Goal: Information Seeking & Learning: Check status

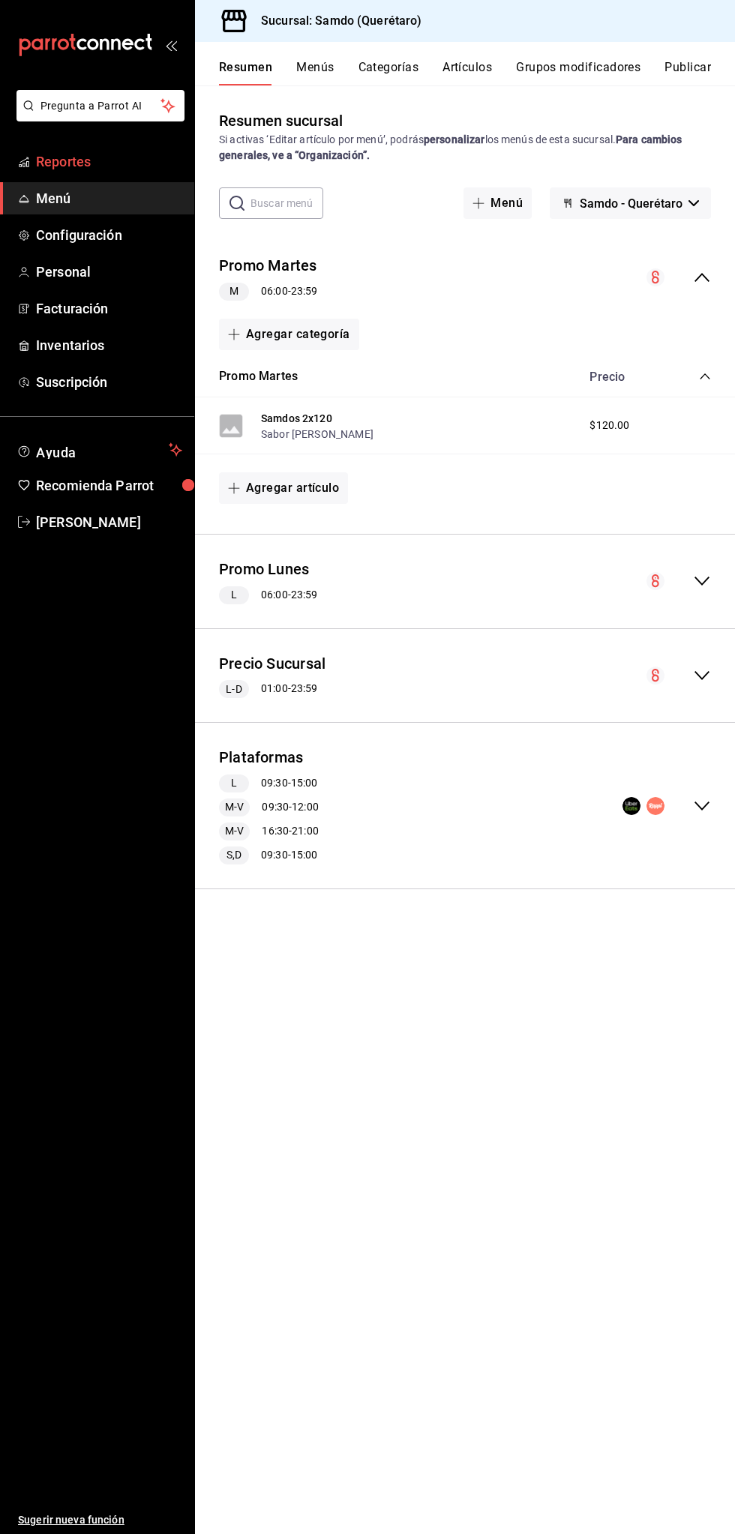
click at [106, 166] on span "Reportes" at bounding box center [109, 161] width 146 height 20
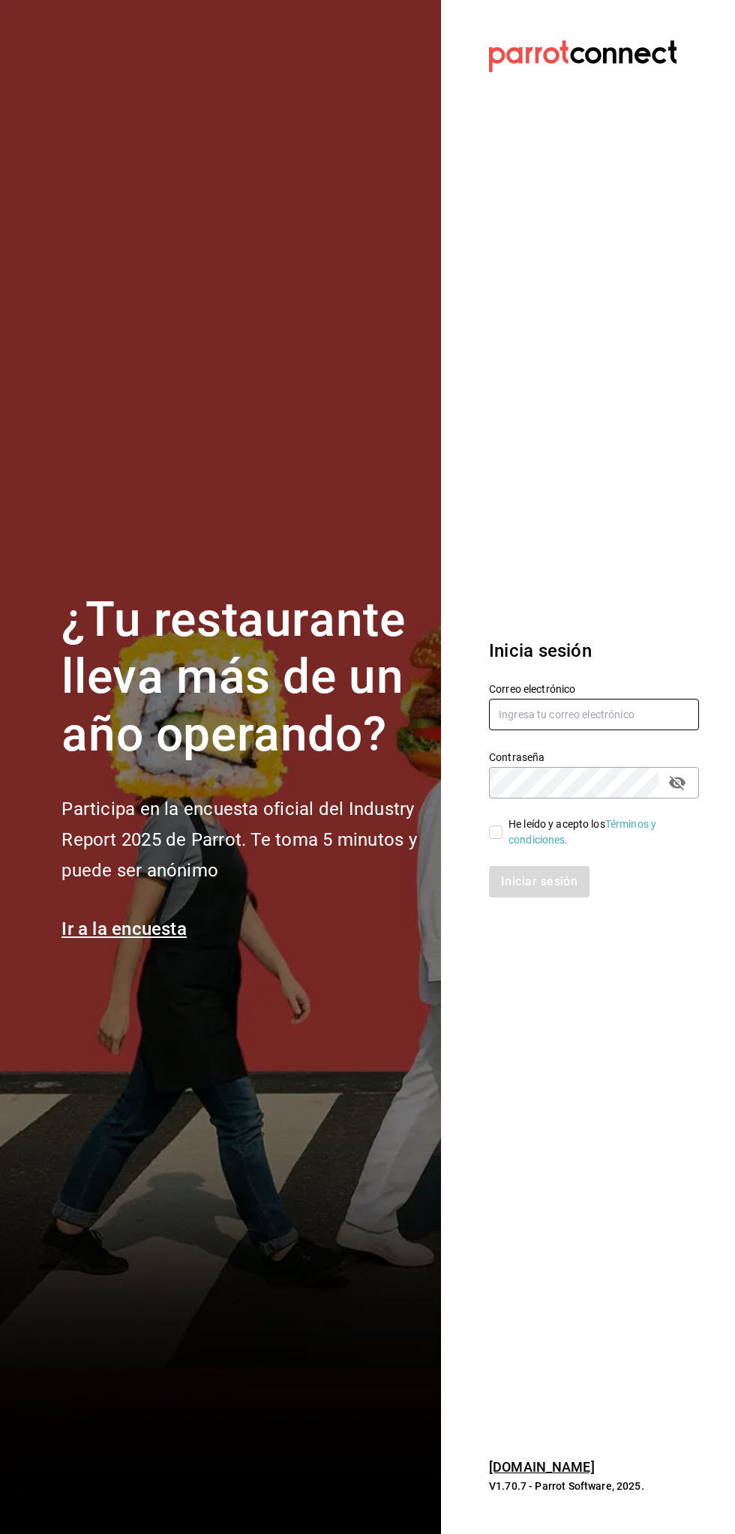
click at [604, 715] on input "text" at bounding box center [594, 714] width 210 height 31
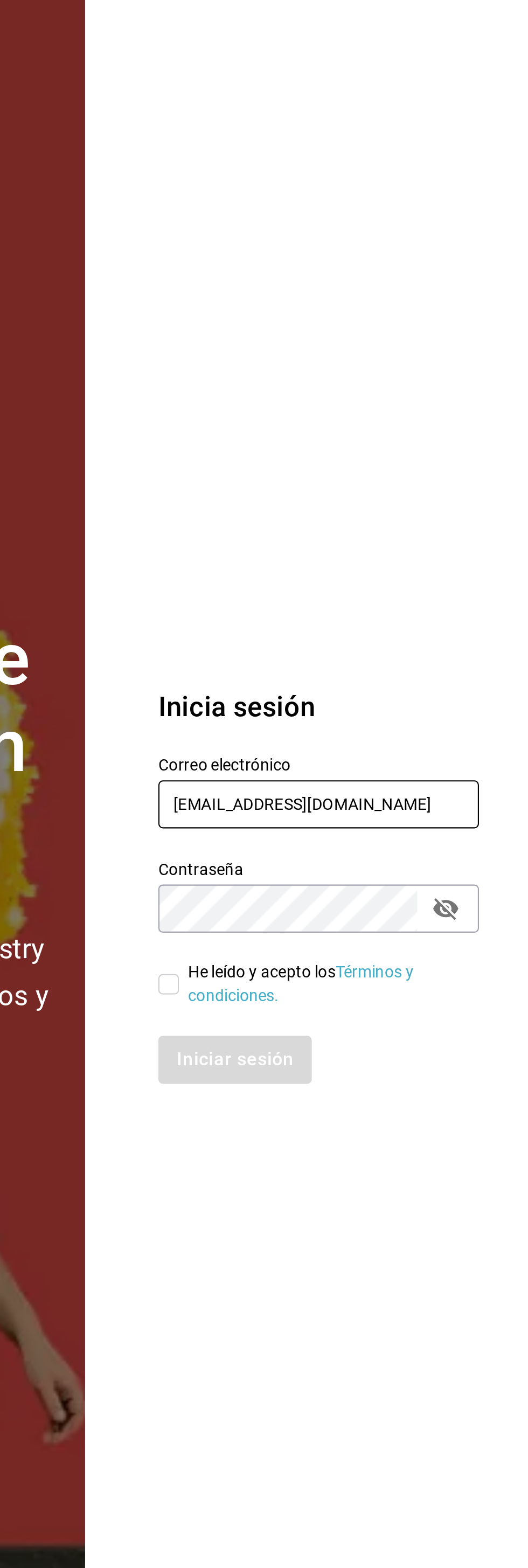
type input "[EMAIL_ADDRESS][DOMAIN_NAME]"
click at [441, 563] on section "Datos incorrectos. Verifica que tu Correo o Contraseña estén bien escritos. Ini…" at bounding box center [422, 784] width 211 height 1568
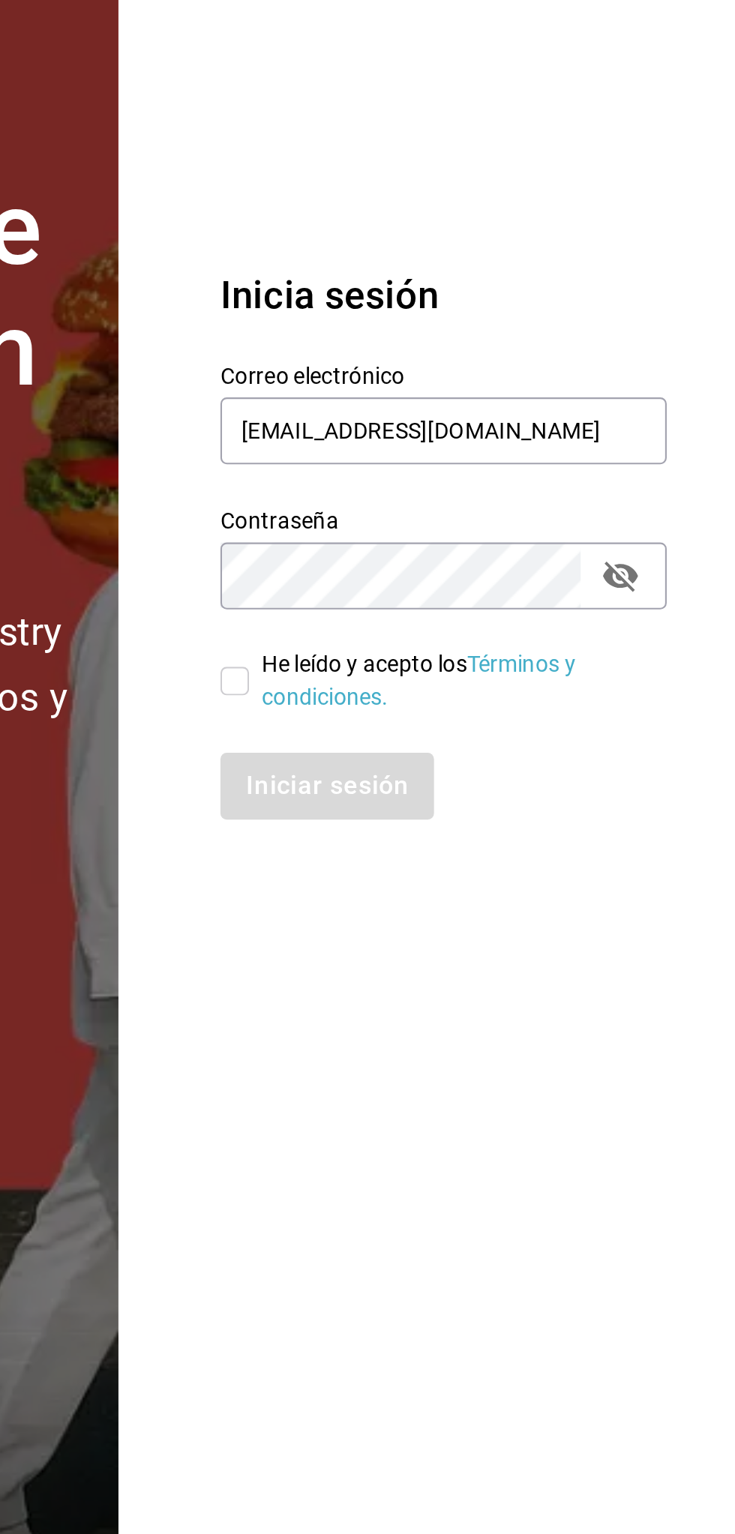
click at [595, 1102] on section "Datos incorrectos. Verifica que tu Correo o Contraseña estén bien escritos. Ini…" at bounding box center [588, 767] width 294 height 1534
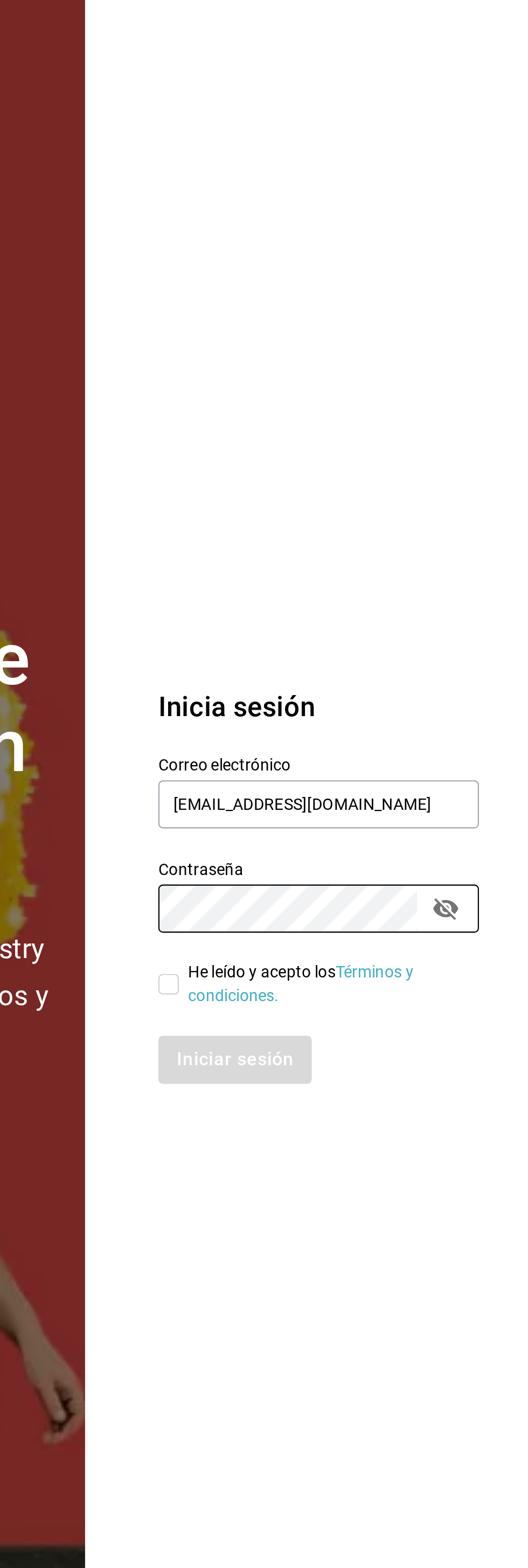
click at [358, 596] on section "Datos incorrectos. Verifica que tu Correo o Contraseña estén bien escritos. Ini…" at bounding box center [422, 784] width 211 height 1568
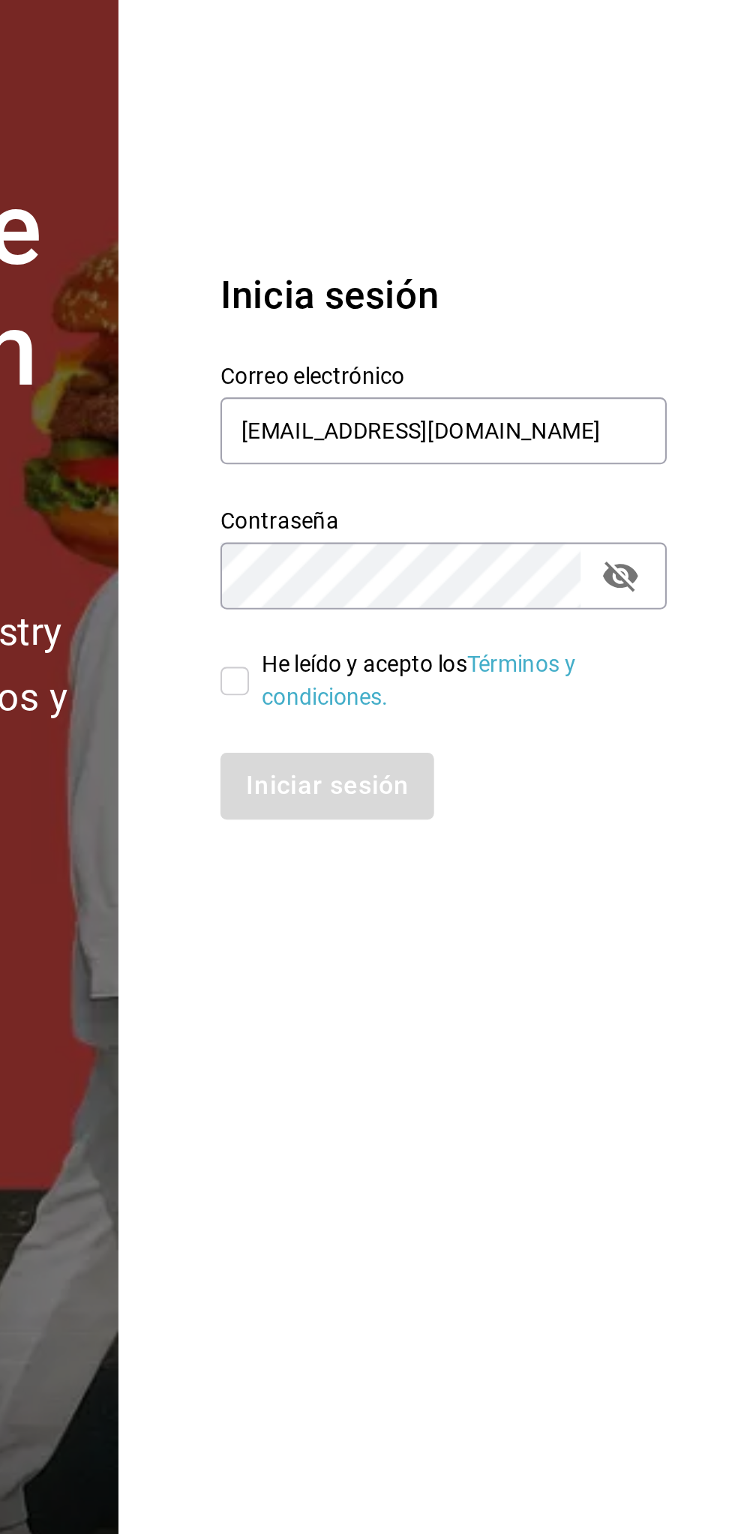
click at [492, 1162] on section "Datos incorrectos. Verifica que tu Correo o Contraseña estén bien escritos. Ini…" at bounding box center [588, 767] width 294 height 1534
click at [497, 832] on input "He leído y acepto los Términos y condiciones." at bounding box center [495, 832] width 13 height 13
checkbox input "true"
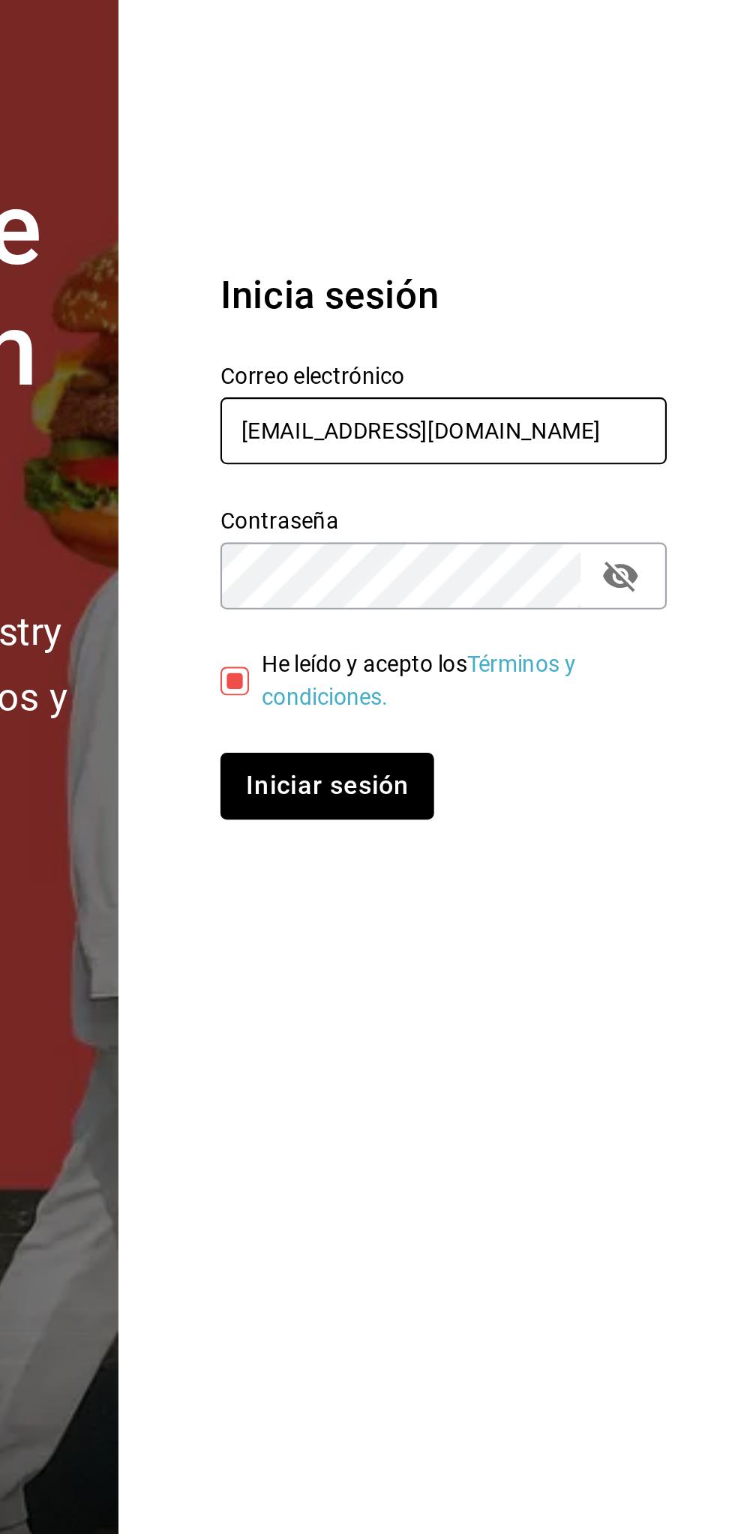
click at [561, 714] on input "alextelpalo+1@gmail.com" at bounding box center [594, 714] width 210 height 31
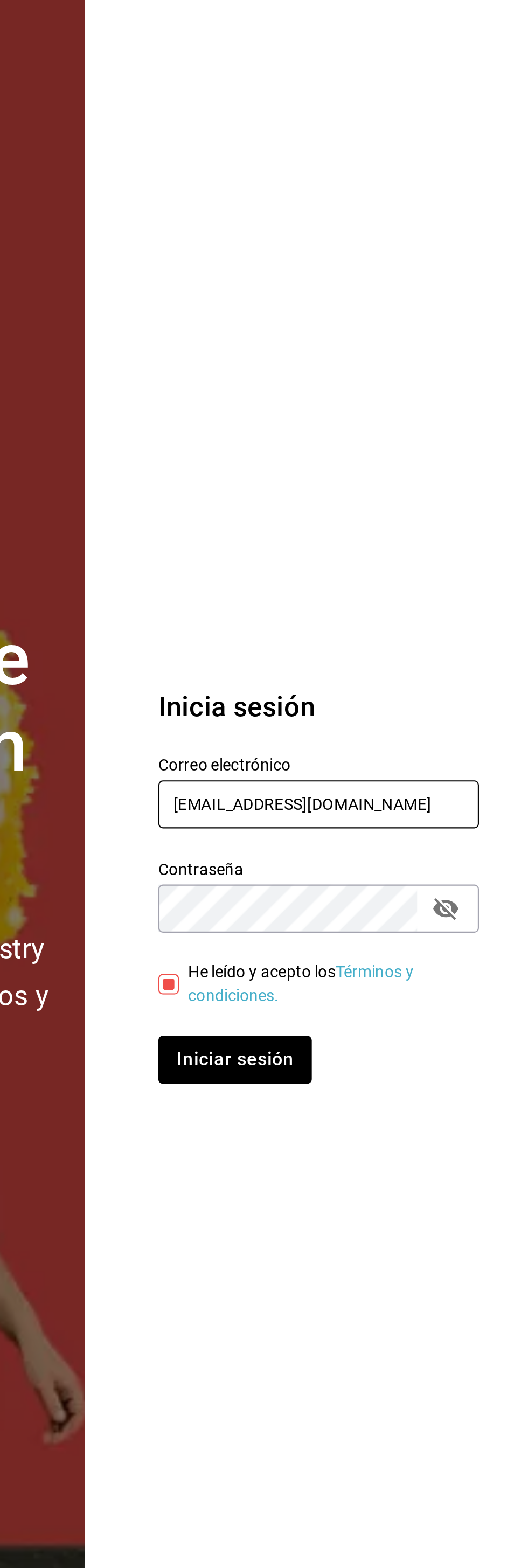
type input "alextelpalo@gmail.com"
click at [406, 631] on section "Datos incorrectos. Verifica que tu Correo o Contraseña estén bien escritos. Ini…" at bounding box center [422, 784] width 211 height 1568
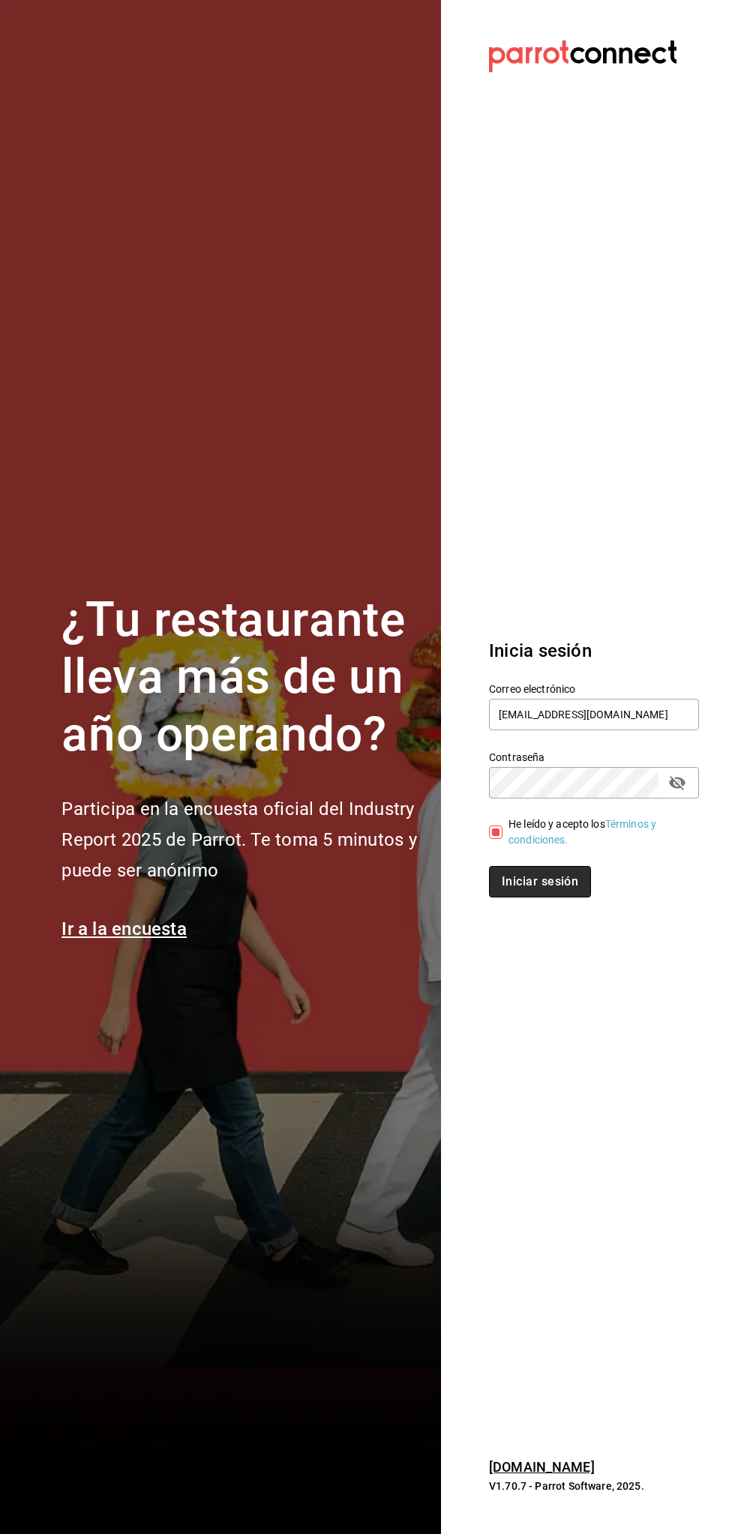
click at [530, 881] on button "Iniciar sesión" at bounding box center [540, 881] width 102 height 31
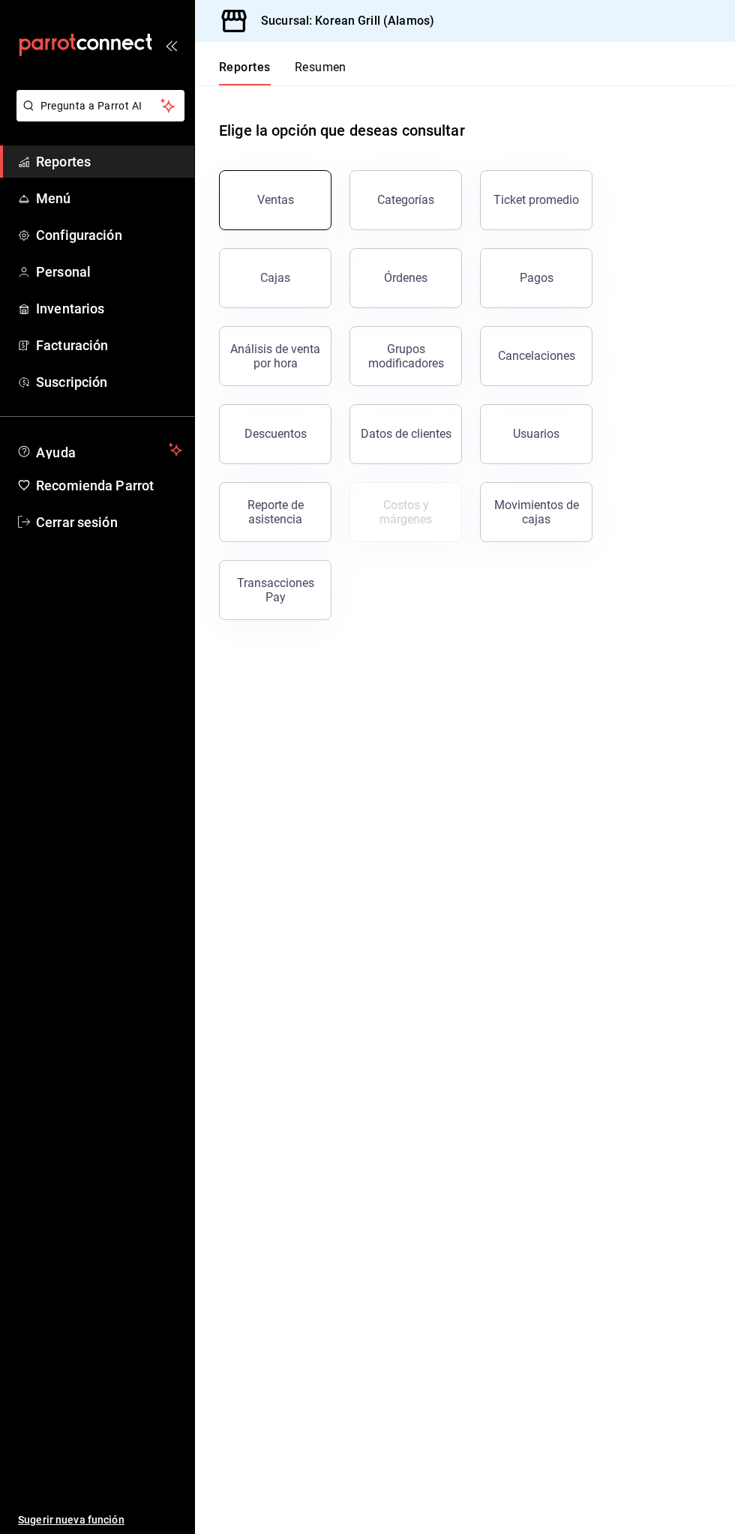
click at [293, 211] on button "Ventas" at bounding box center [275, 200] width 112 height 60
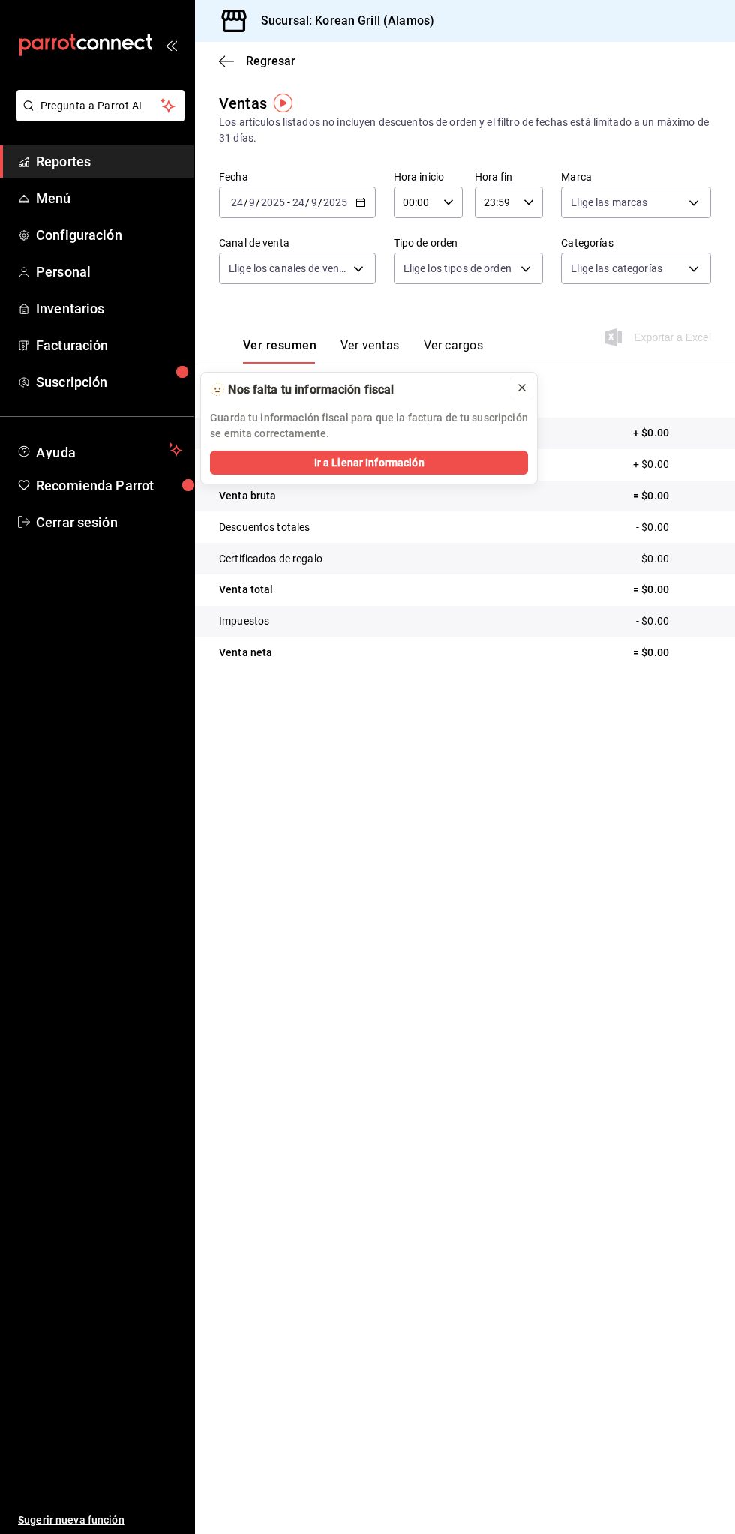
click at [516, 381] on button at bounding box center [522, 388] width 24 height 24
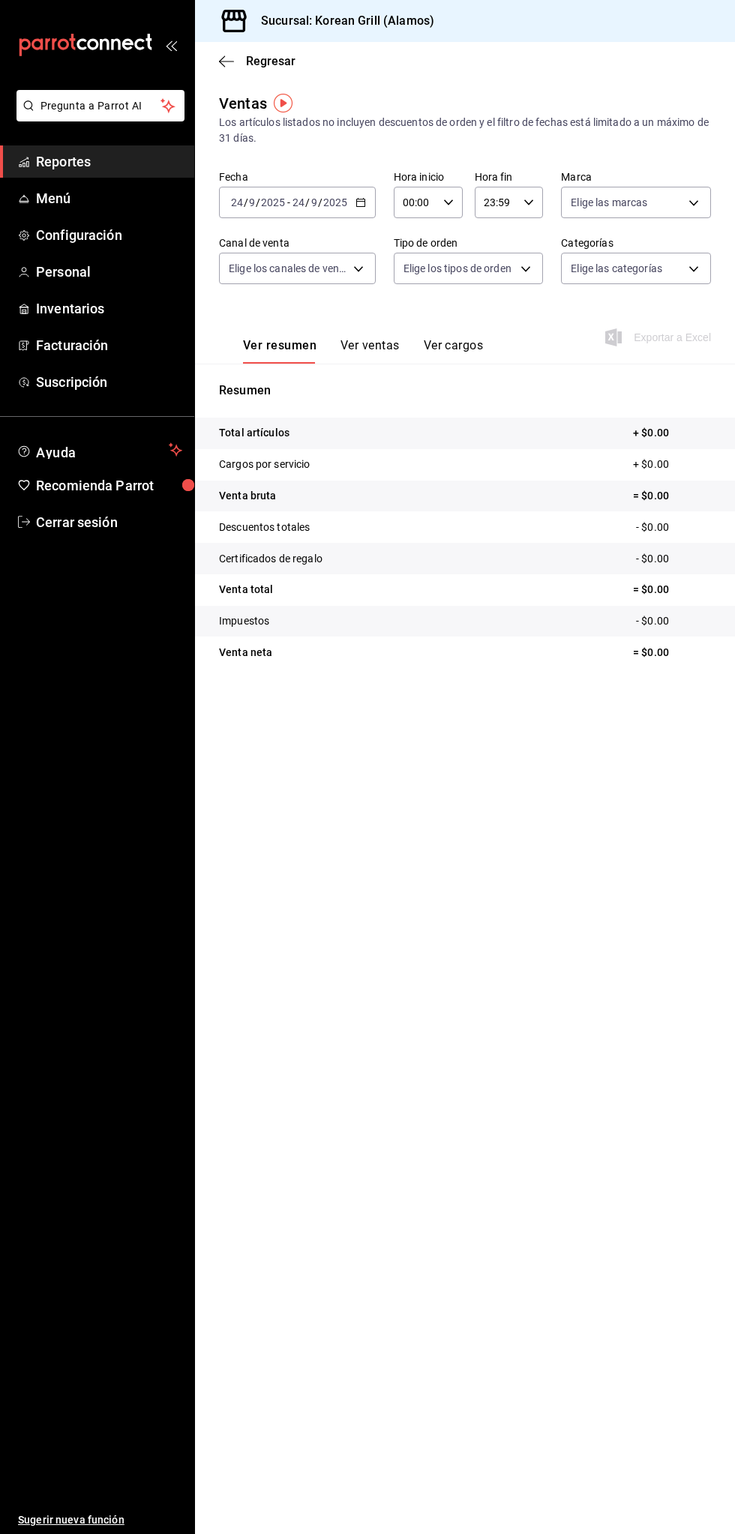
click at [299, 197] on input "24" at bounding box center [298, 202] width 13 height 12
click at [304, 348] on span "Mes actual" at bounding box center [290, 349] width 116 height 16
click at [369, 347] on button "Ver ventas" at bounding box center [369, 350] width 59 height 25
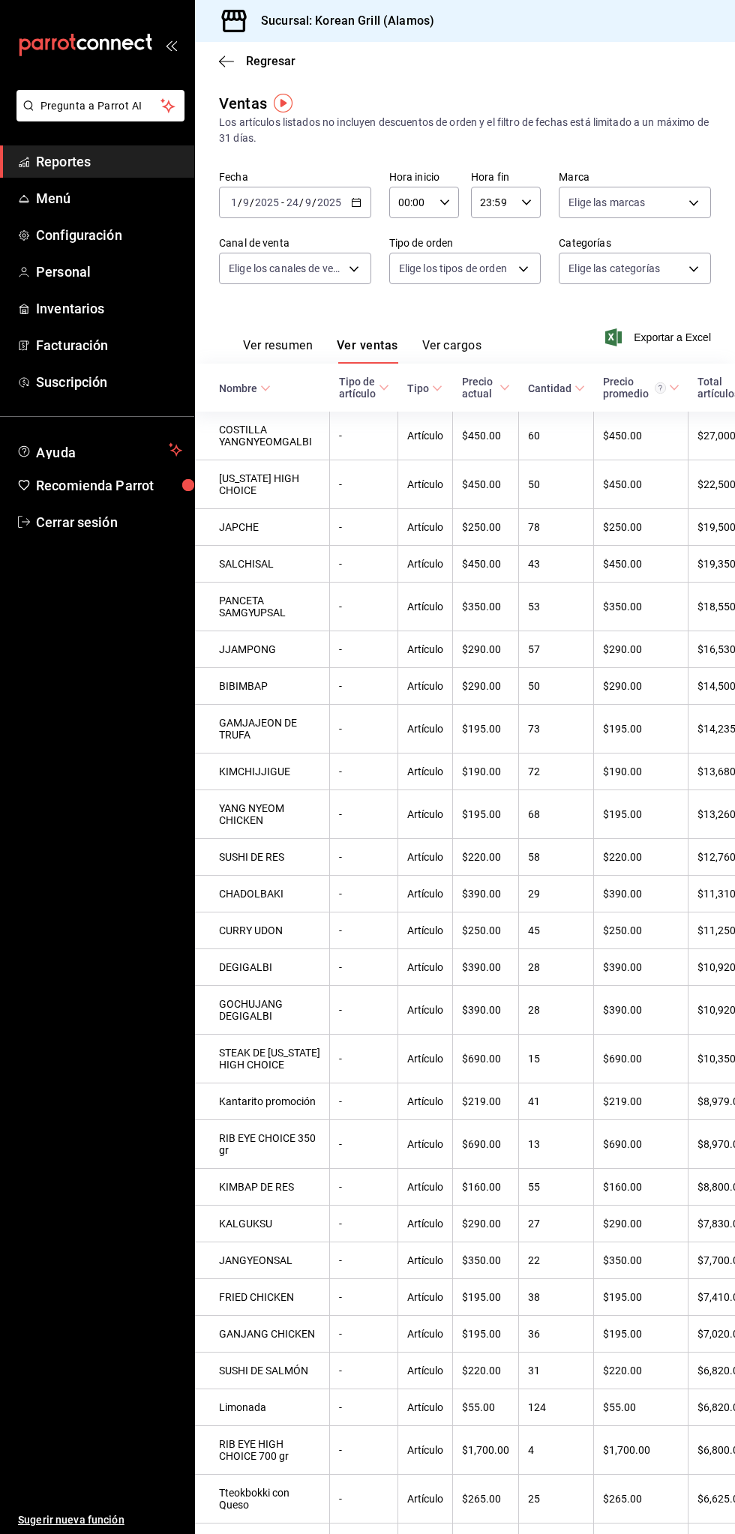
click at [326, 202] on input "2025" at bounding box center [328, 202] width 25 height 12
click at [301, 315] on span "Semana actual" at bounding box center [290, 315] width 116 height 16
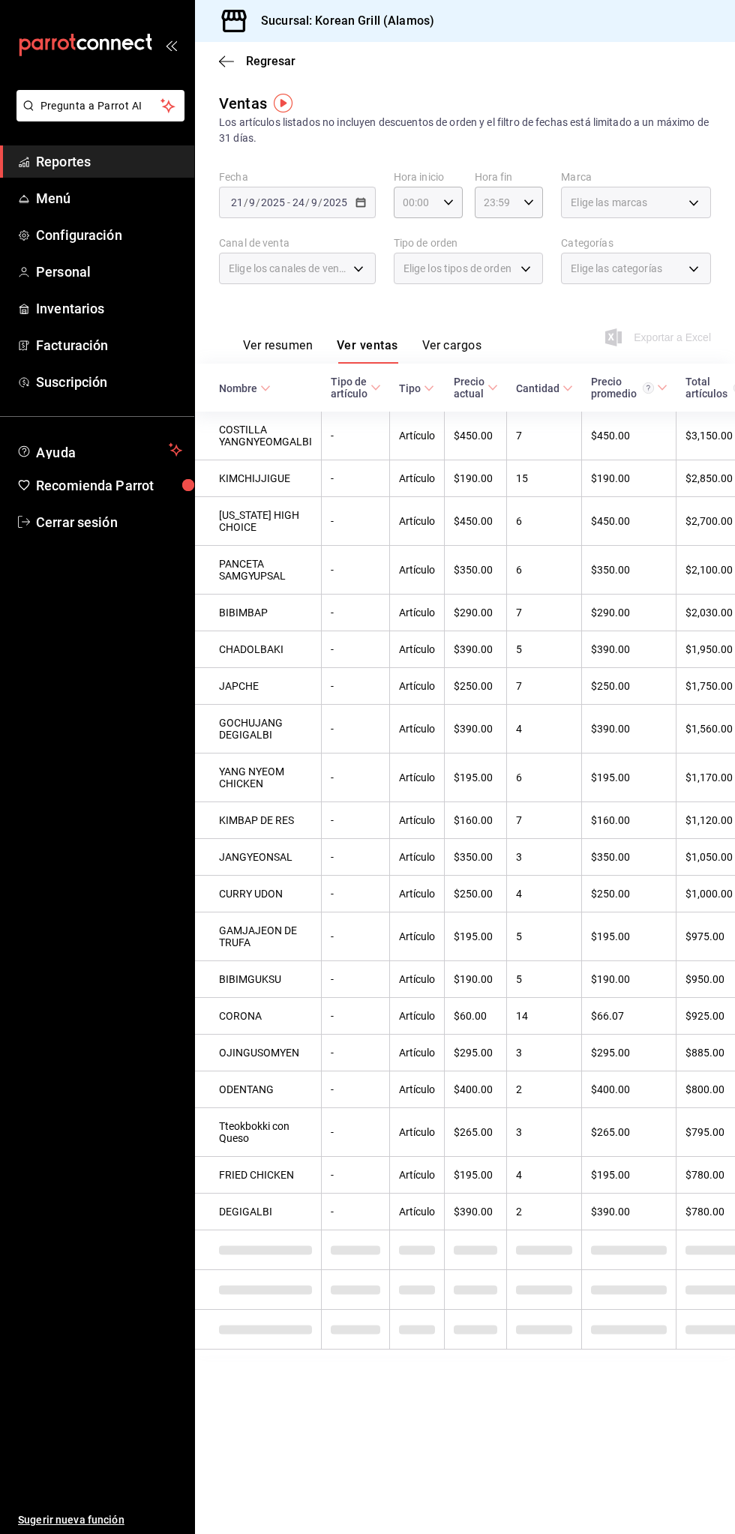
click at [297, 345] on button "Ver resumen" at bounding box center [278, 350] width 70 height 25
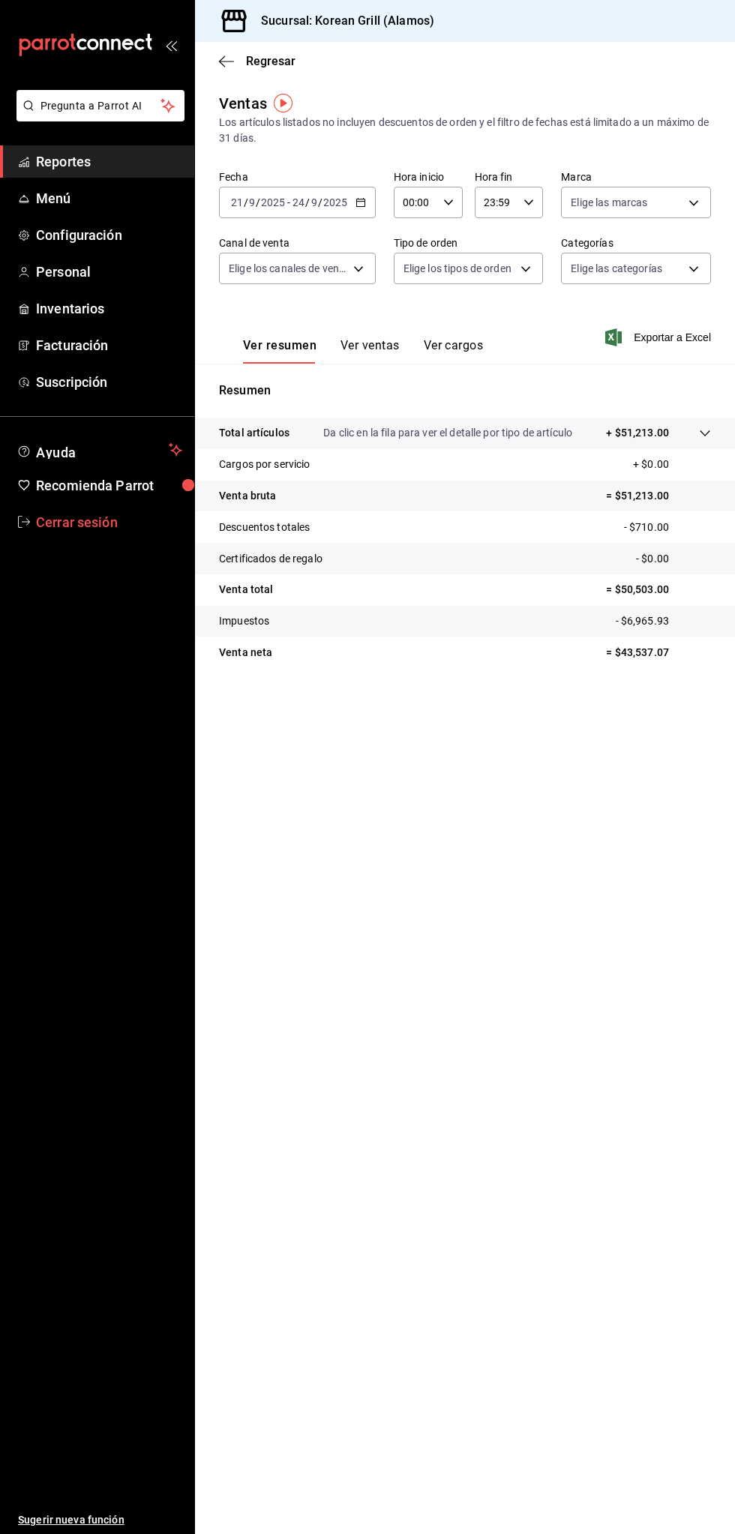
click at [99, 522] on span "Cerrar sesión" at bounding box center [109, 522] width 146 height 20
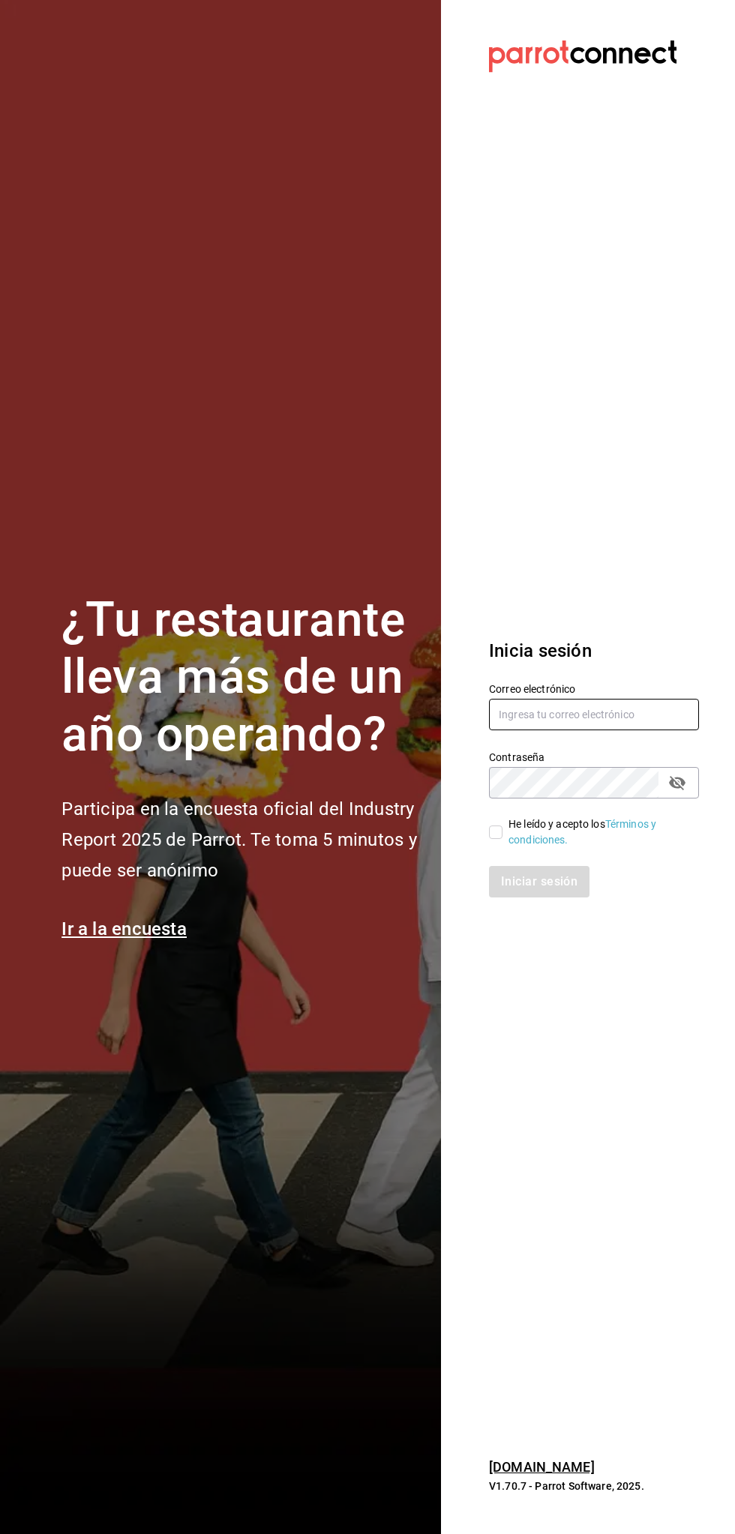
click at [606, 715] on input "text" at bounding box center [594, 714] width 210 height 31
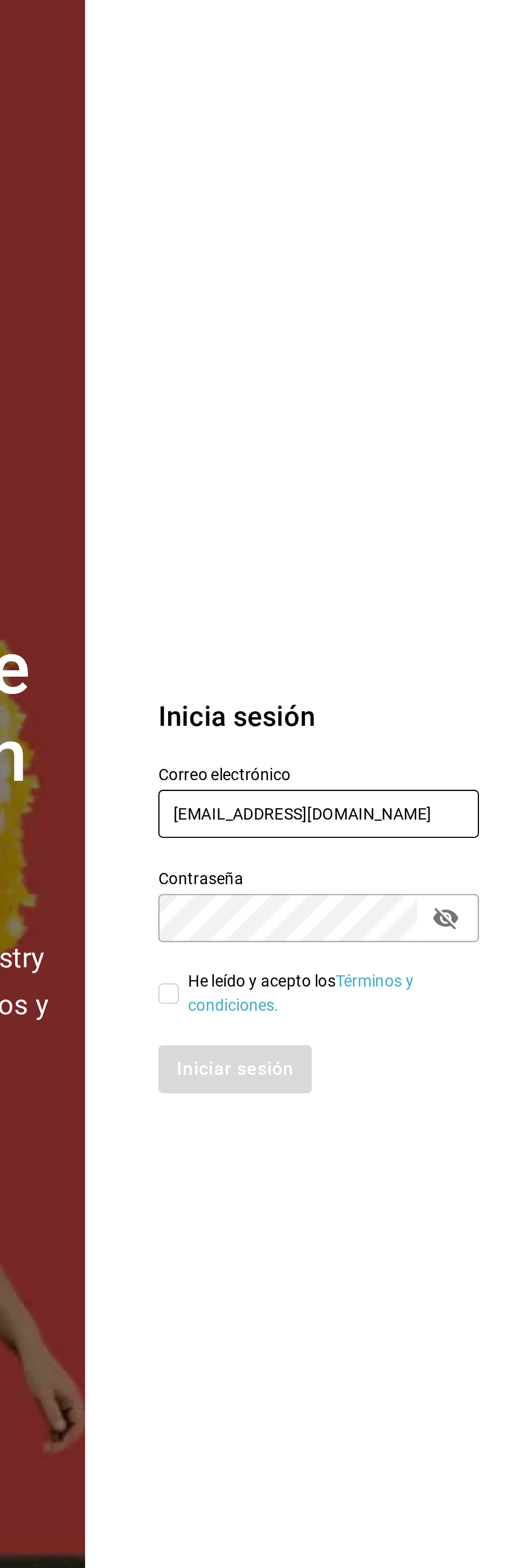
type input "alextelpalo+1@gmail.com"
click at [427, 561] on section "Datos incorrectos. Verifica que tu Correo o Contraseña estén bien escritos. Ini…" at bounding box center [422, 784] width 211 height 1568
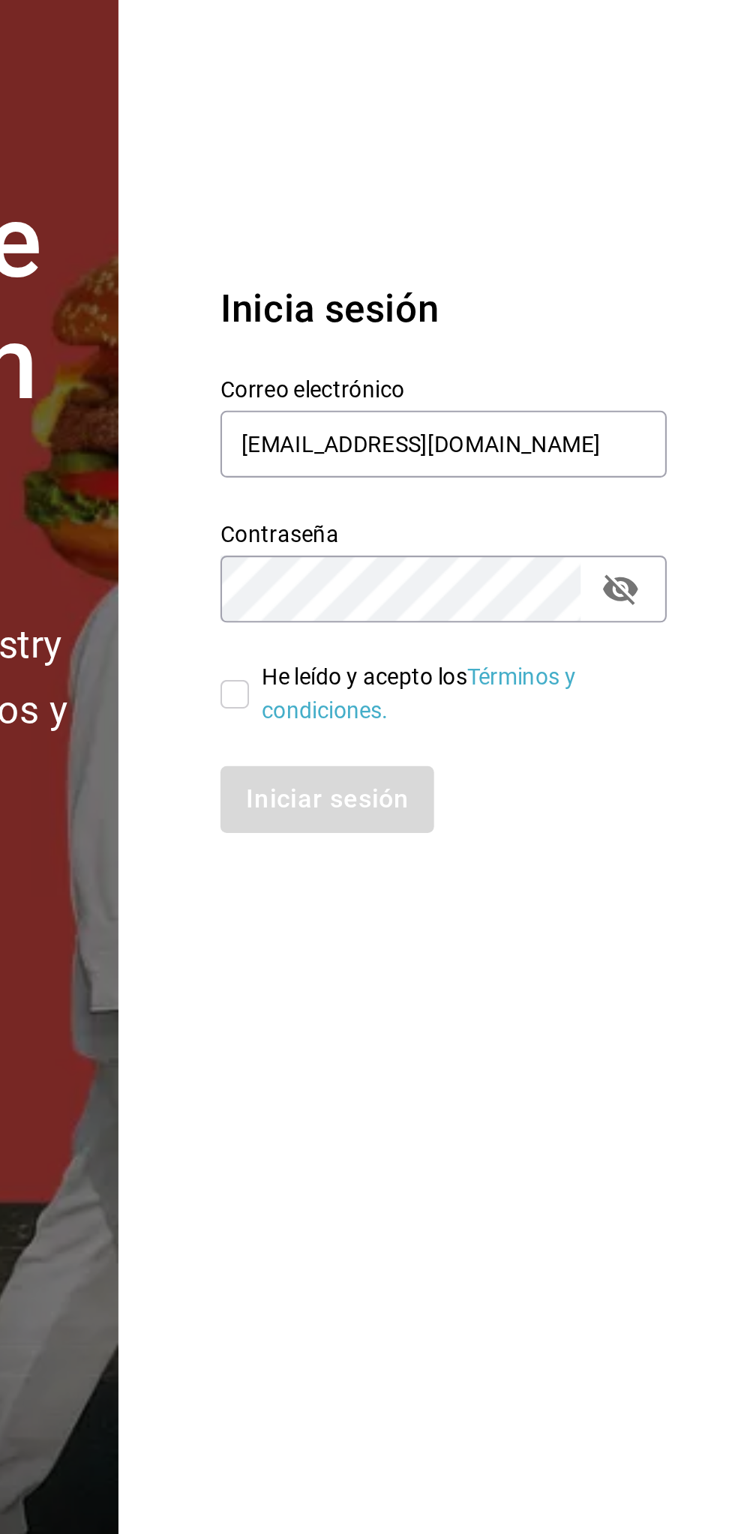
click at [589, 1108] on section "Datos incorrectos. Verifica que tu Correo o Contraseña estén bien escritos. Ini…" at bounding box center [588, 767] width 294 height 1534
click at [493, 837] on input "He leído y acepto los Términos y condiciones." at bounding box center [495, 832] width 13 height 13
checkbox input "true"
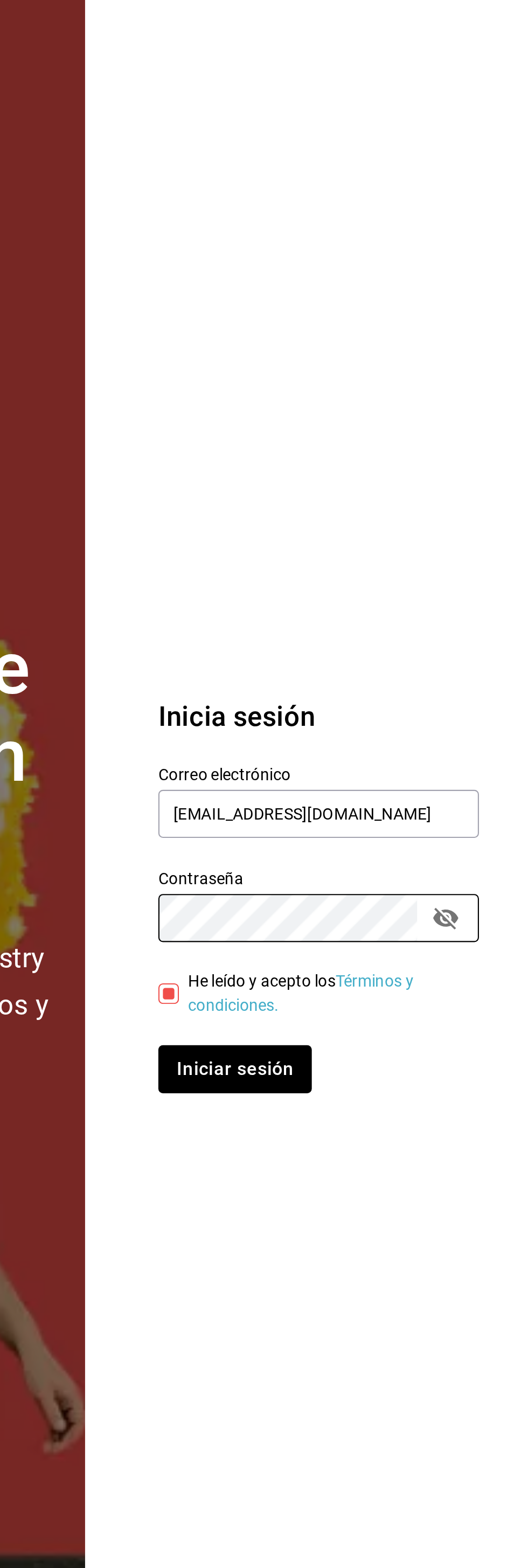
click at [389, 633] on section "Datos incorrectos. Verifica que tu Correo o Contraseña estén bien escritos. Ini…" at bounding box center [422, 784] width 211 height 1568
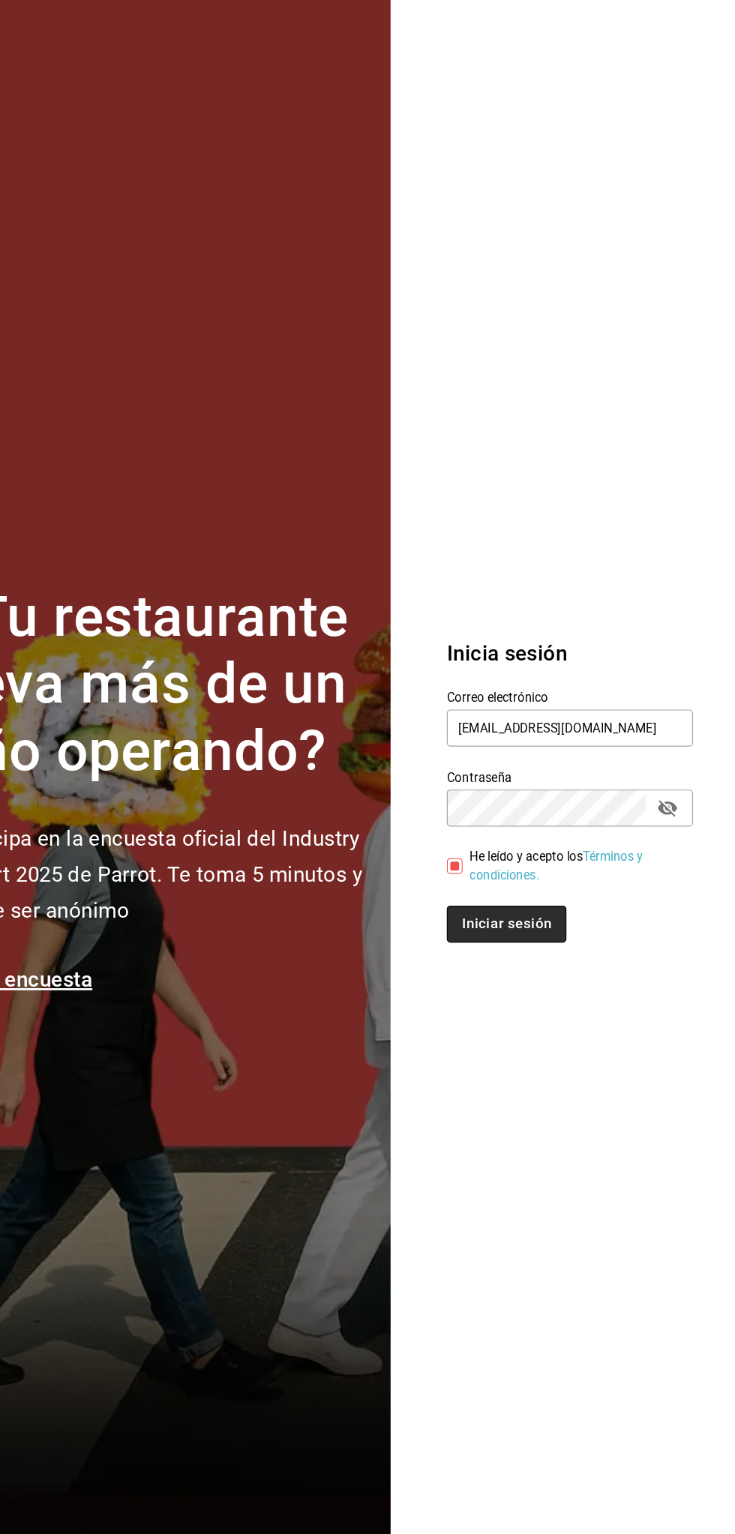
click at [560, 883] on button "Iniciar sesión" at bounding box center [540, 881] width 102 height 31
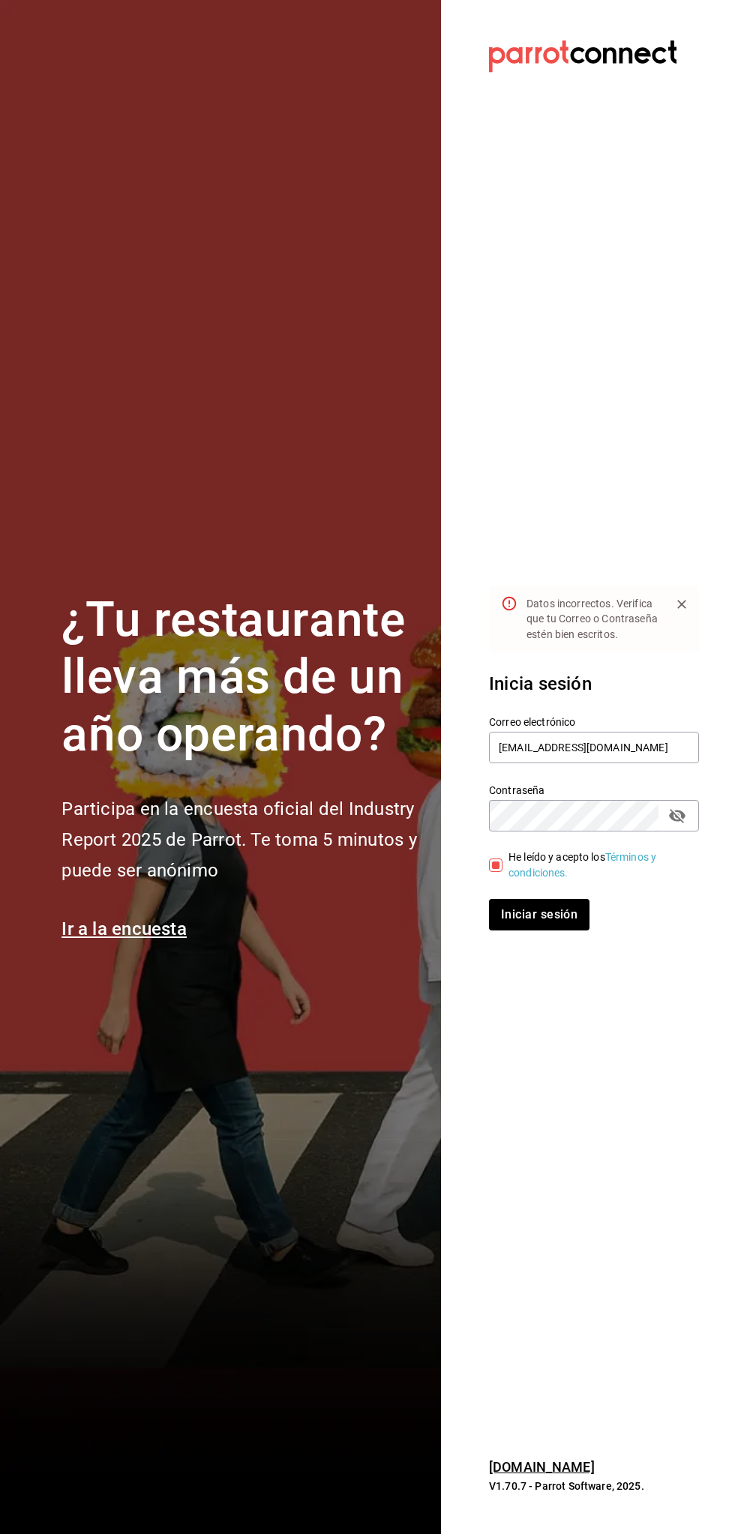
click at [671, 815] on icon "passwordField" at bounding box center [677, 816] width 16 height 14
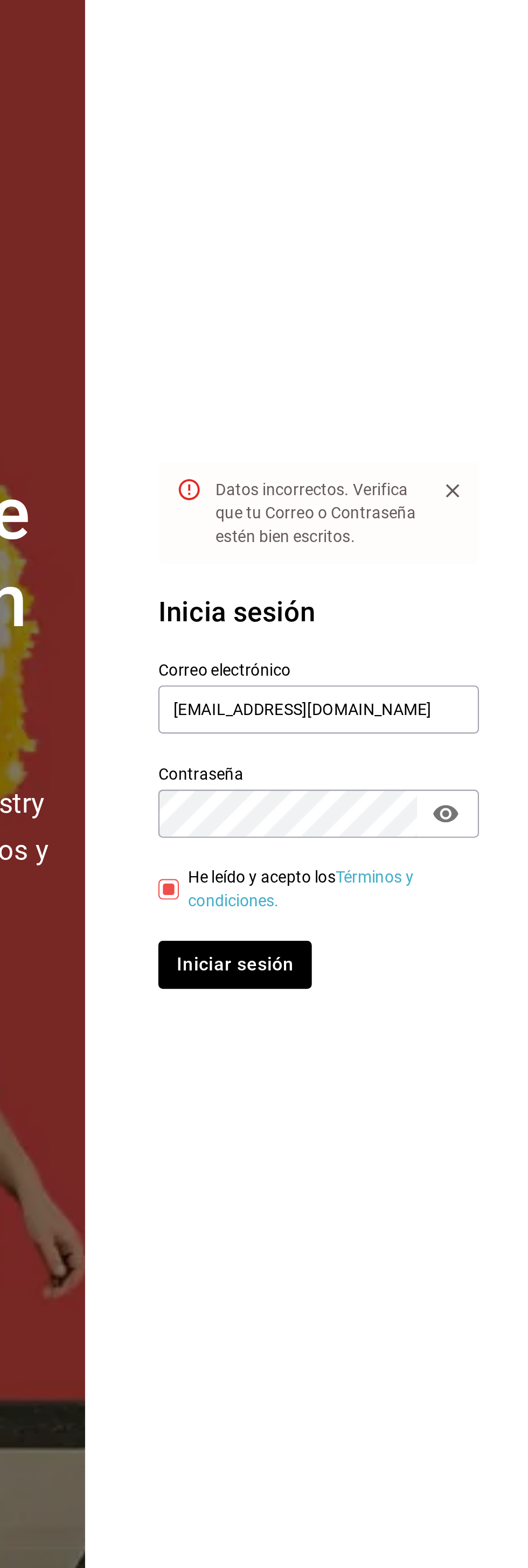
click at [412, 659] on div "Datos incorrectos. Verifica que tu Correo o Contraseña estén bien escritos." at bounding box center [425, 677] width 95 height 41
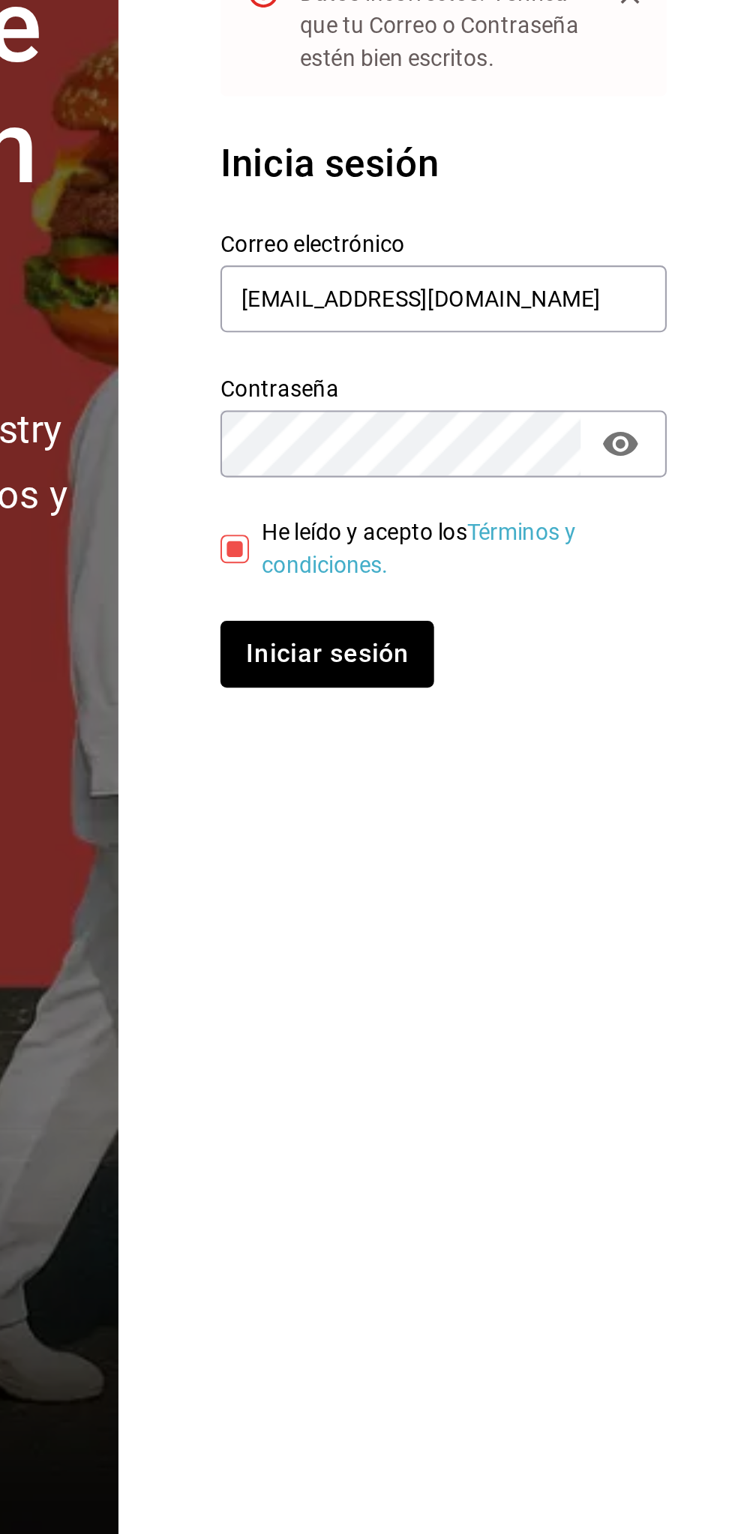
click at [508, 1235] on section "Datos incorrectos. Verifica que tu Correo o Contraseña estén bien escritos. Ini…" at bounding box center [588, 767] width 294 height 1534
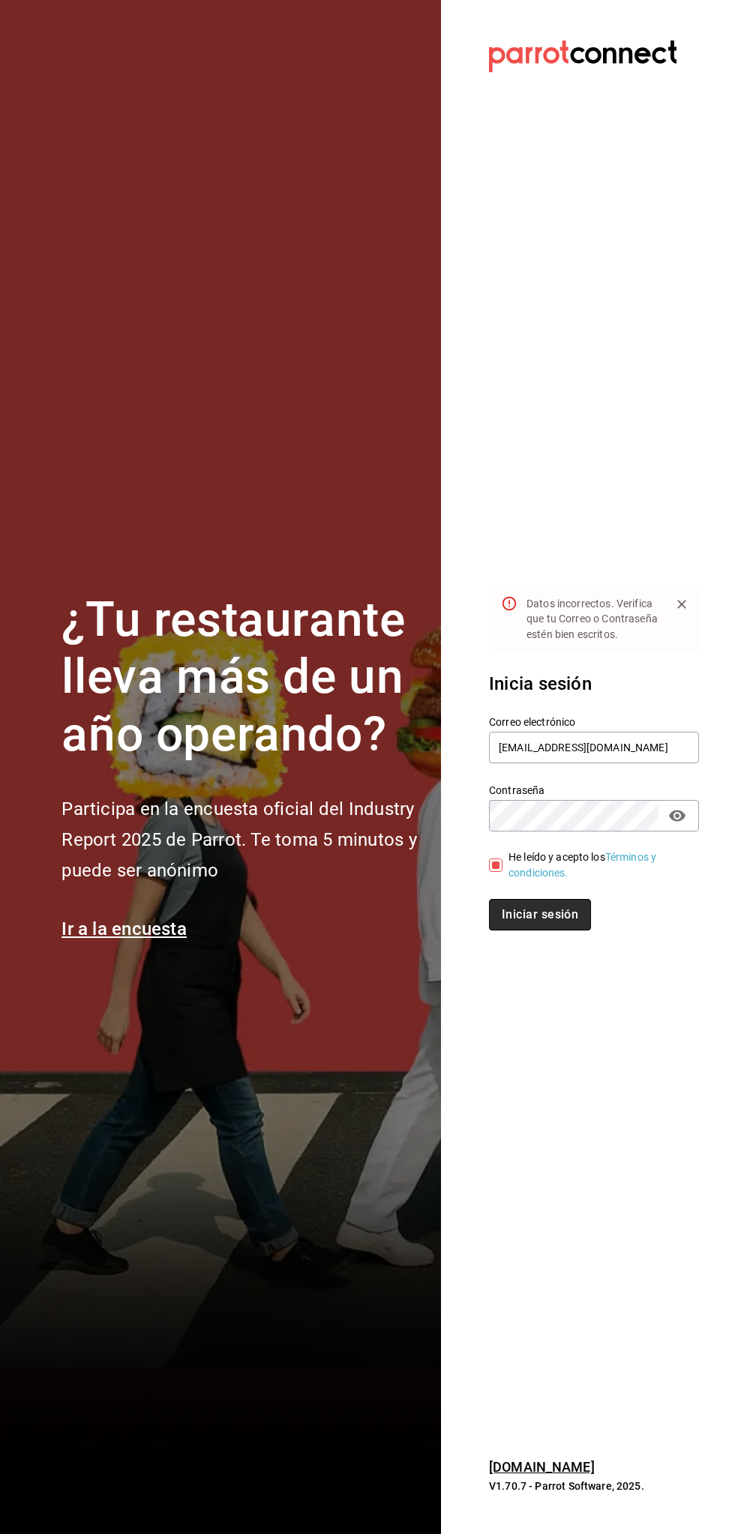
click at [561, 914] on button "Iniciar sesión" at bounding box center [540, 914] width 102 height 31
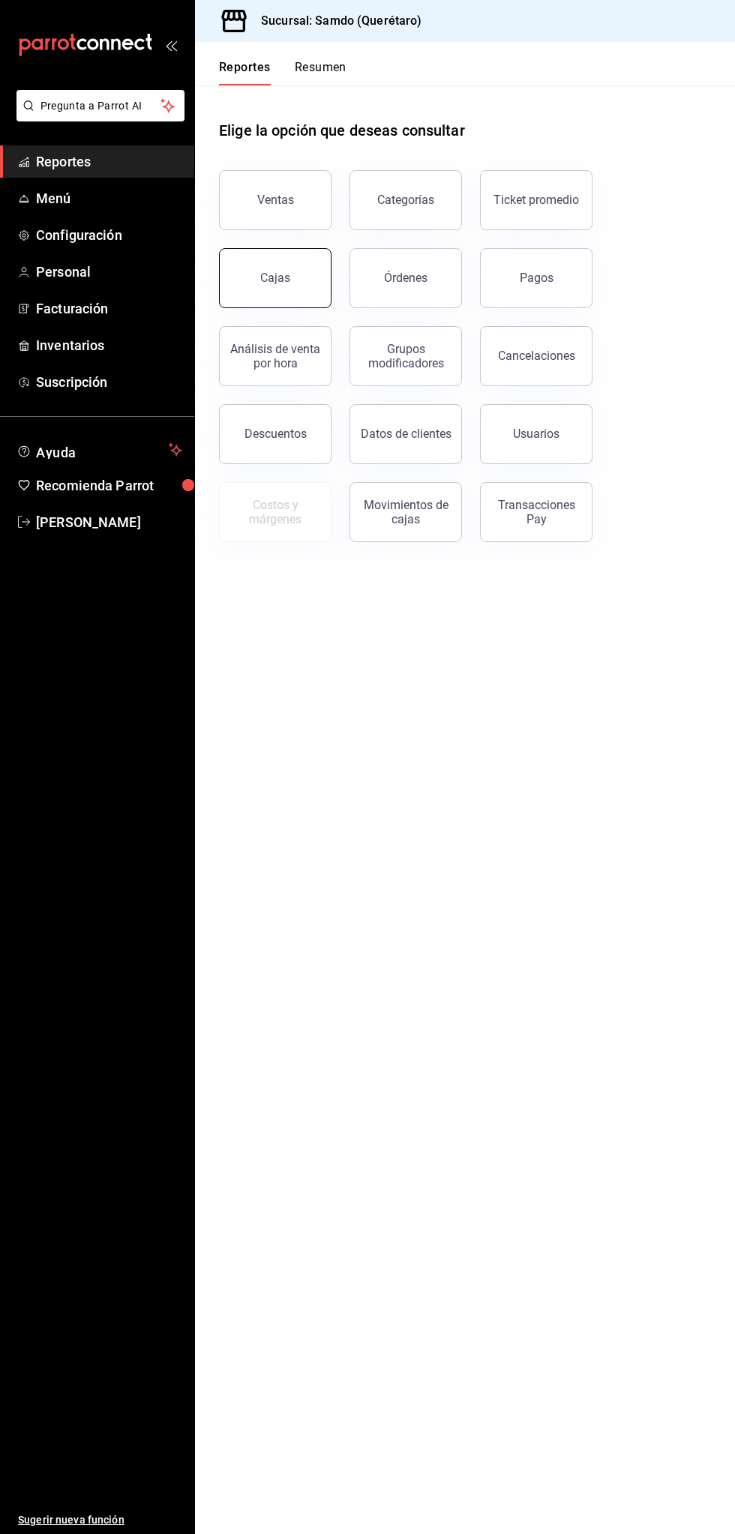
click at [306, 289] on link "Cajas" at bounding box center [275, 278] width 112 height 60
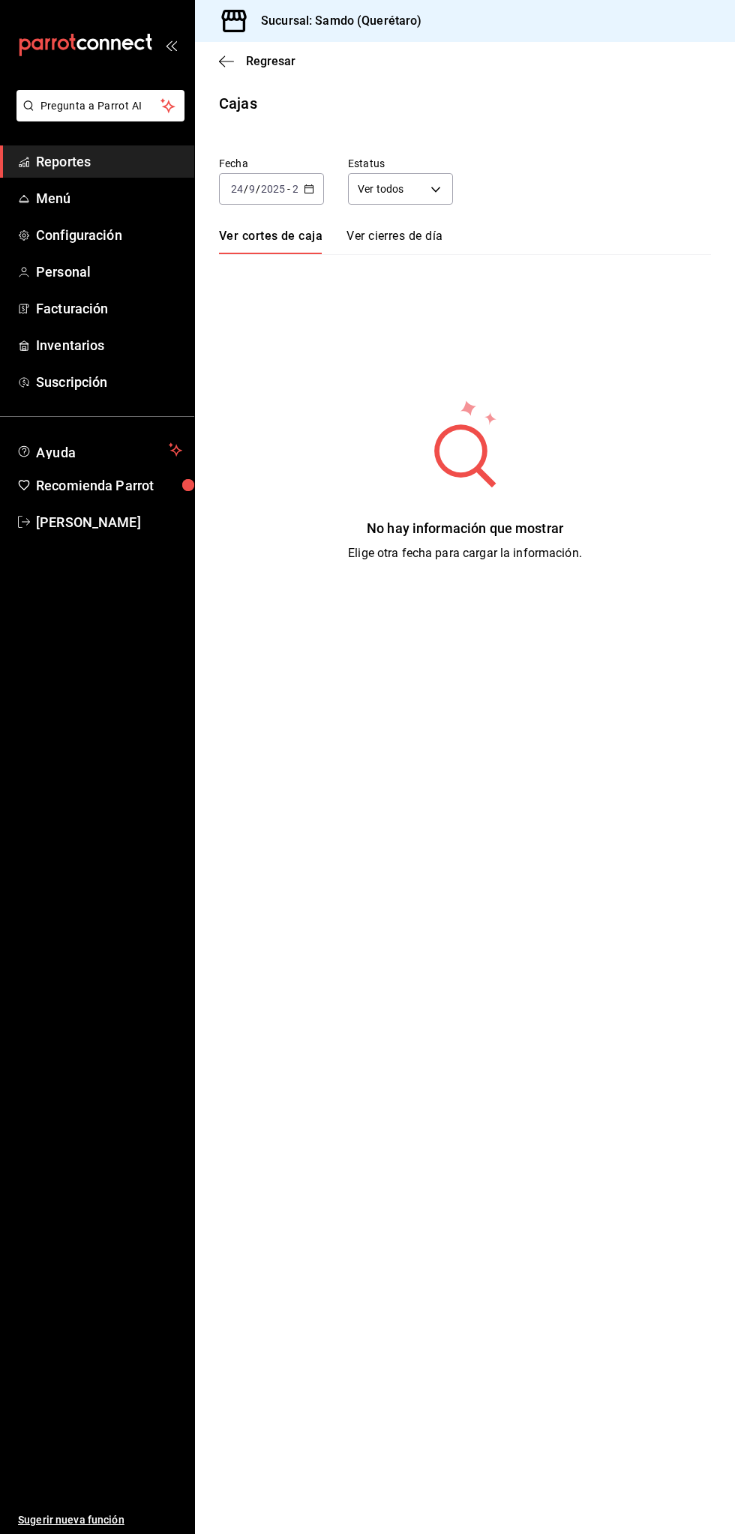
click at [298, 188] on div "[DATE] [DATE] - [DATE] [DATE]" at bounding box center [271, 188] width 105 height 31
click at [298, 265] on span "Ayer" at bounding box center [271, 268] width 79 height 16
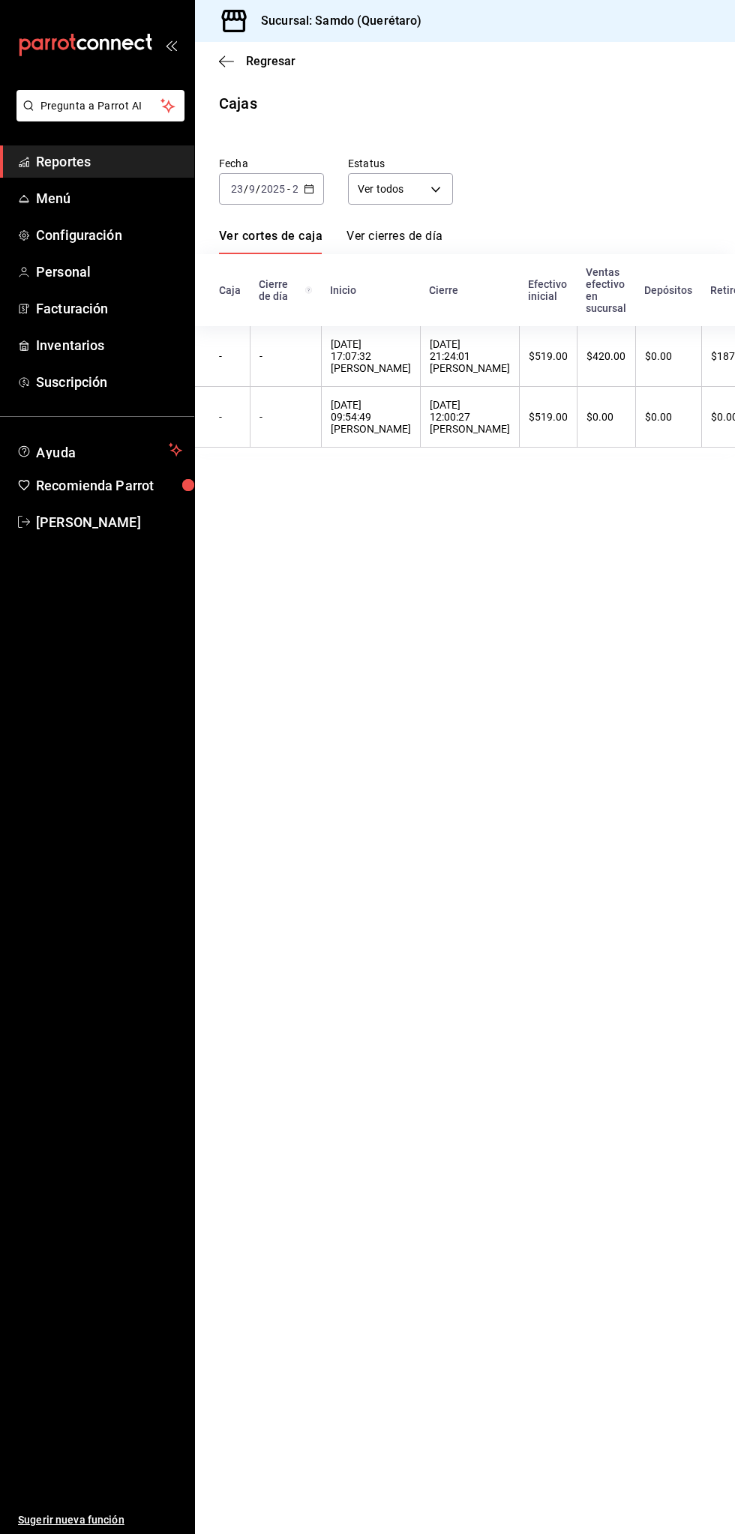
click at [117, 167] on span "Reportes" at bounding box center [109, 161] width 146 height 20
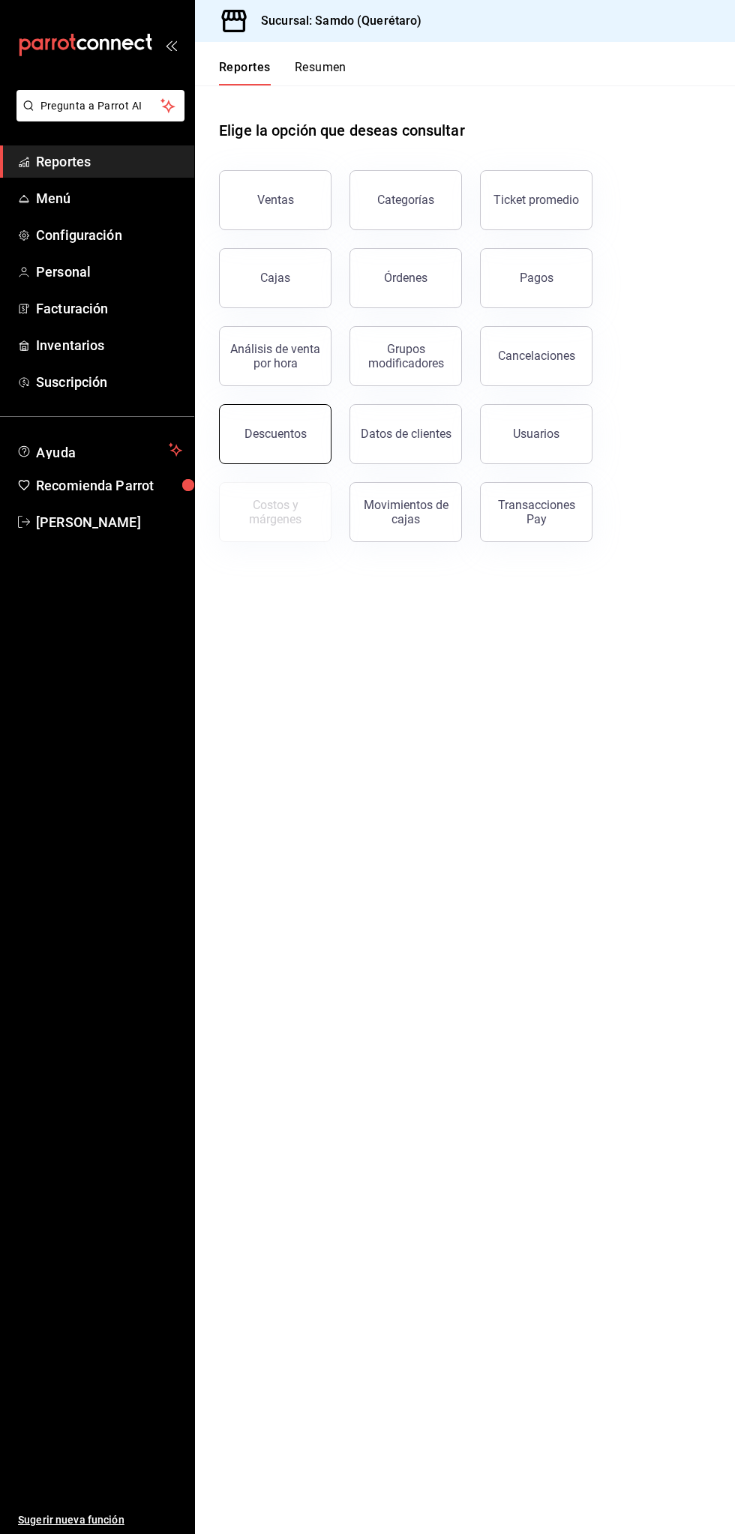
click at [285, 430] on div "Descuentos" at bounding box center [275, 434] width 62 height 14
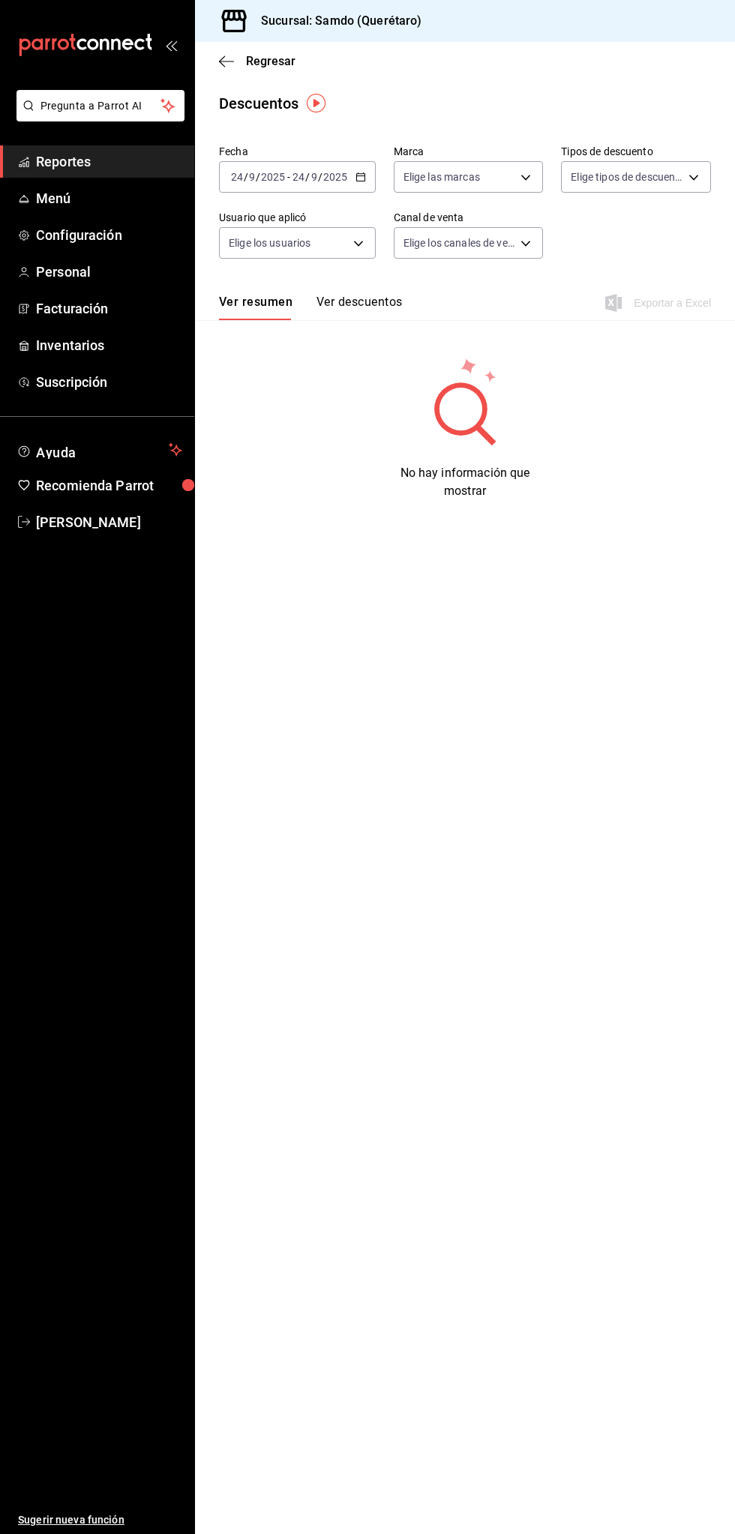
click at [127, 153] on span "Reportes" at bounding box center [109, 161] width 146 height 20
